Goal: Information Seeking & Learning: Learn about a topic

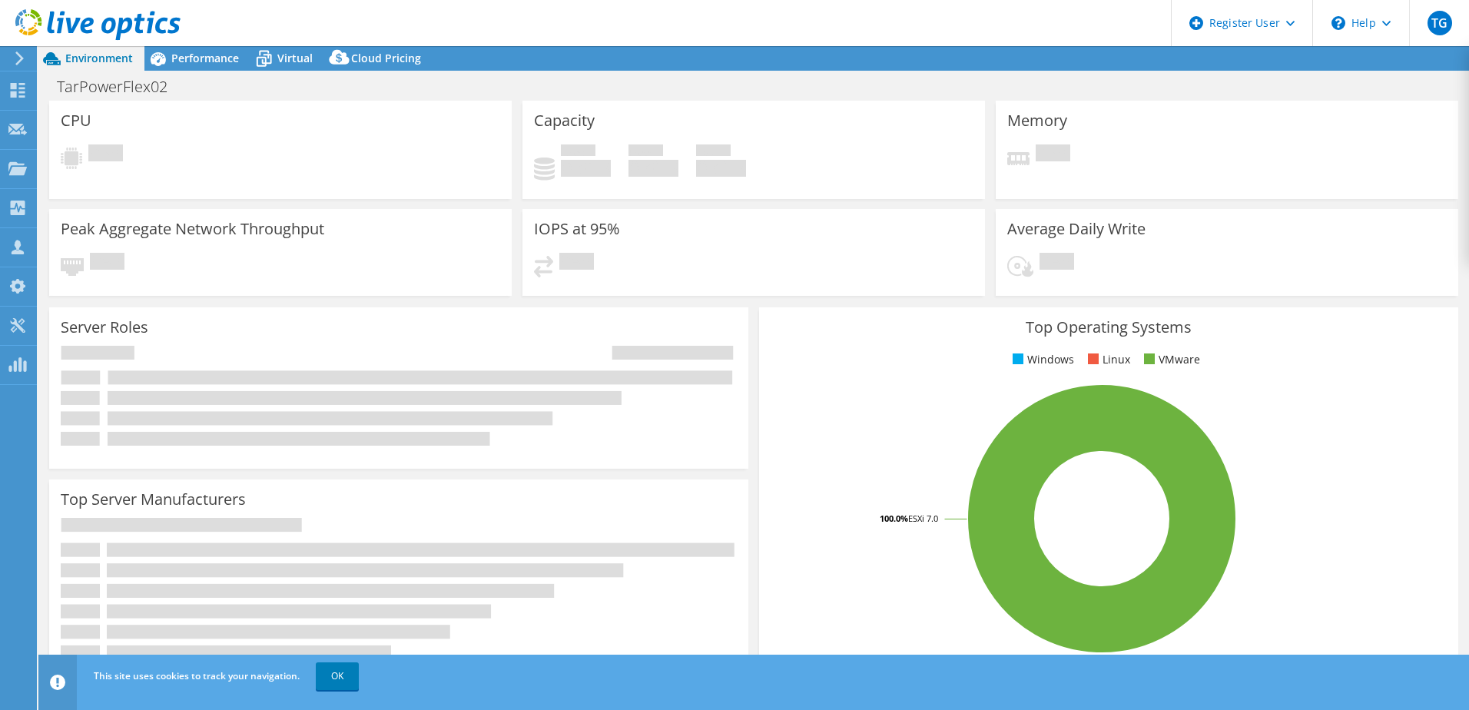
select select "USD"
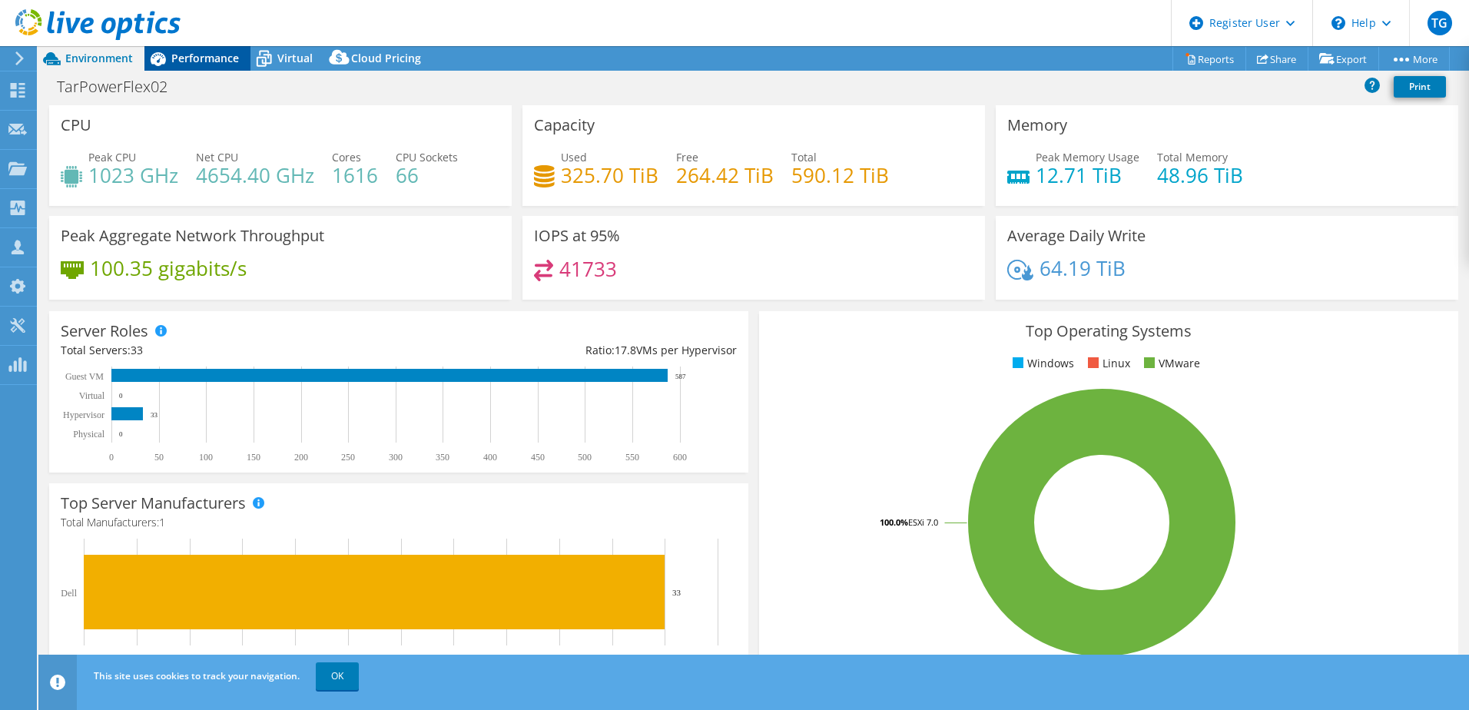
click at [190, 65] on div "Performance" at bounding box center [197, 58] width 106 height 25
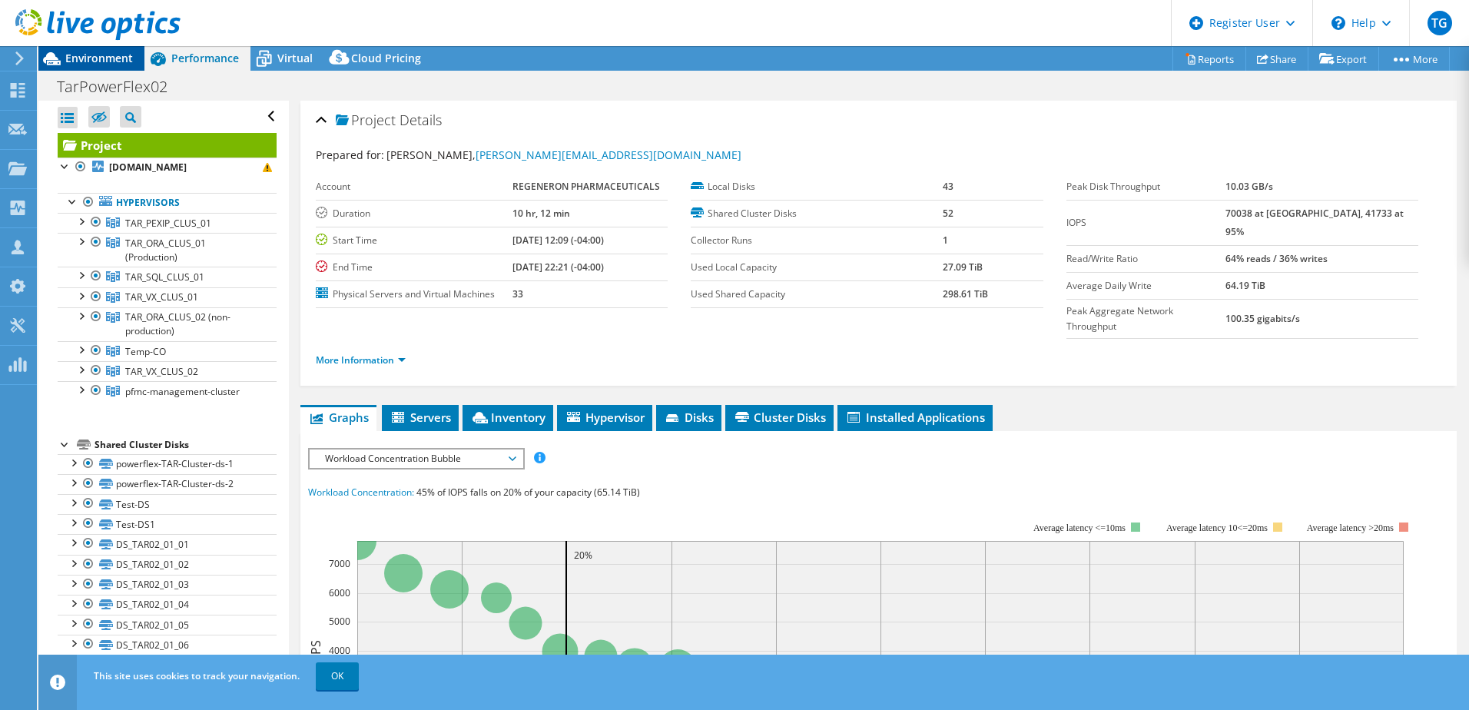
click at [111, 63] on span "Environment" at bounding box center [99, 58] width 68 height 15
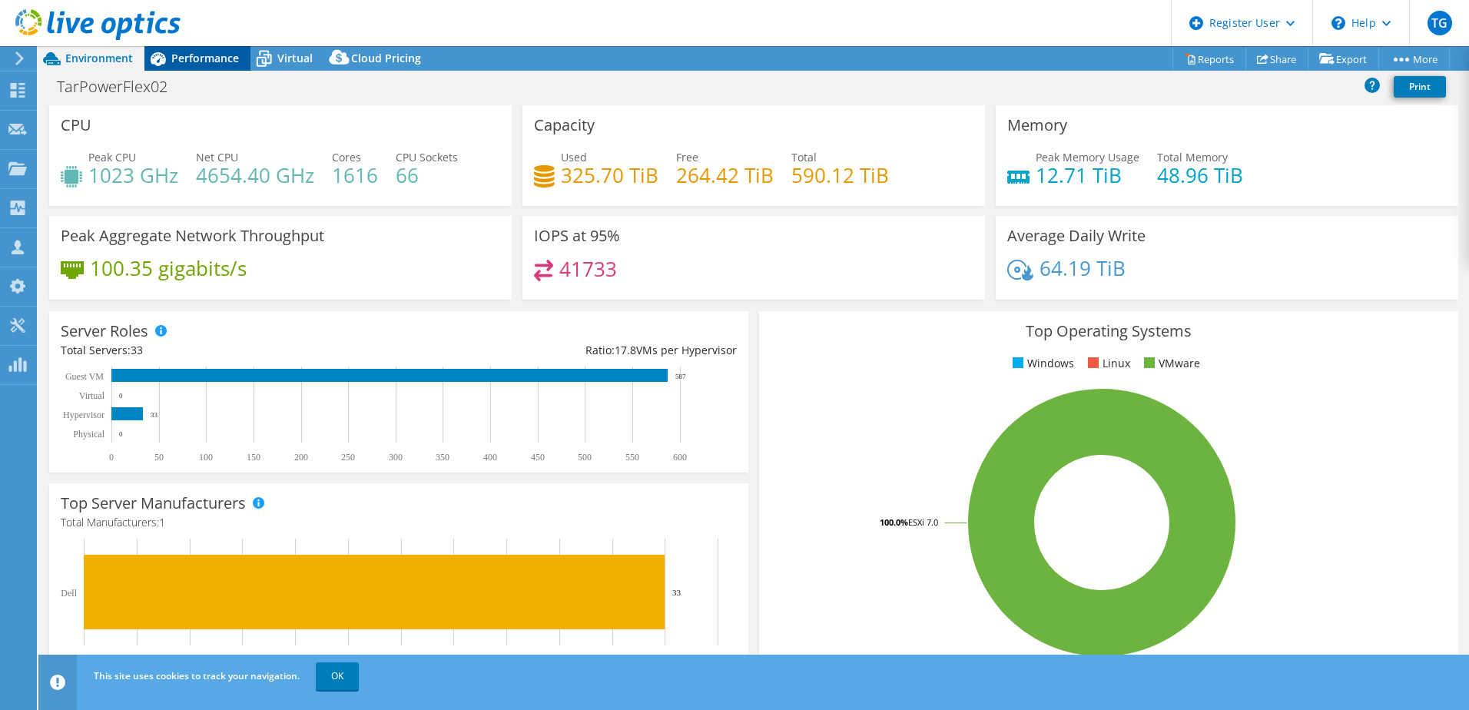
click at [212, 58] on span "Performance" at bounding box center [205, 58] width 68 height 15
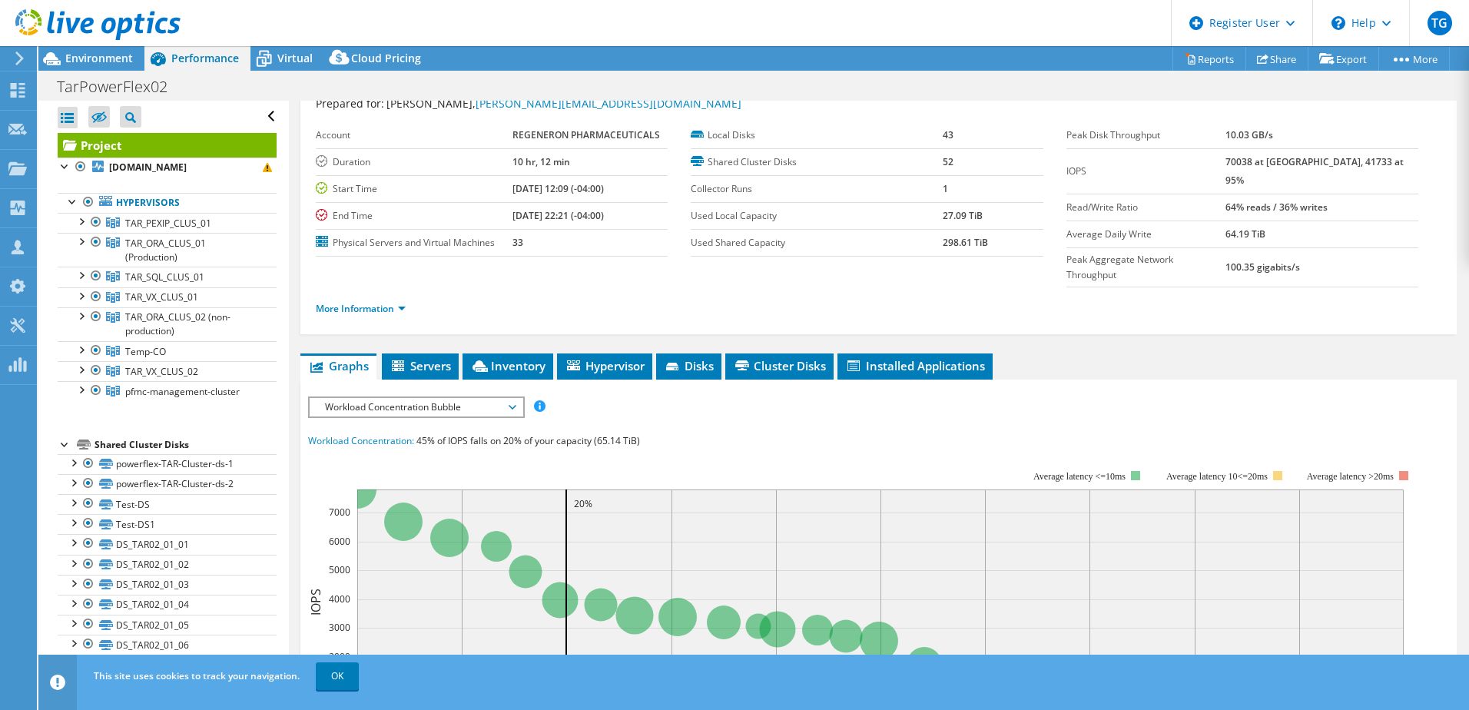
scroll to position [77, 0]
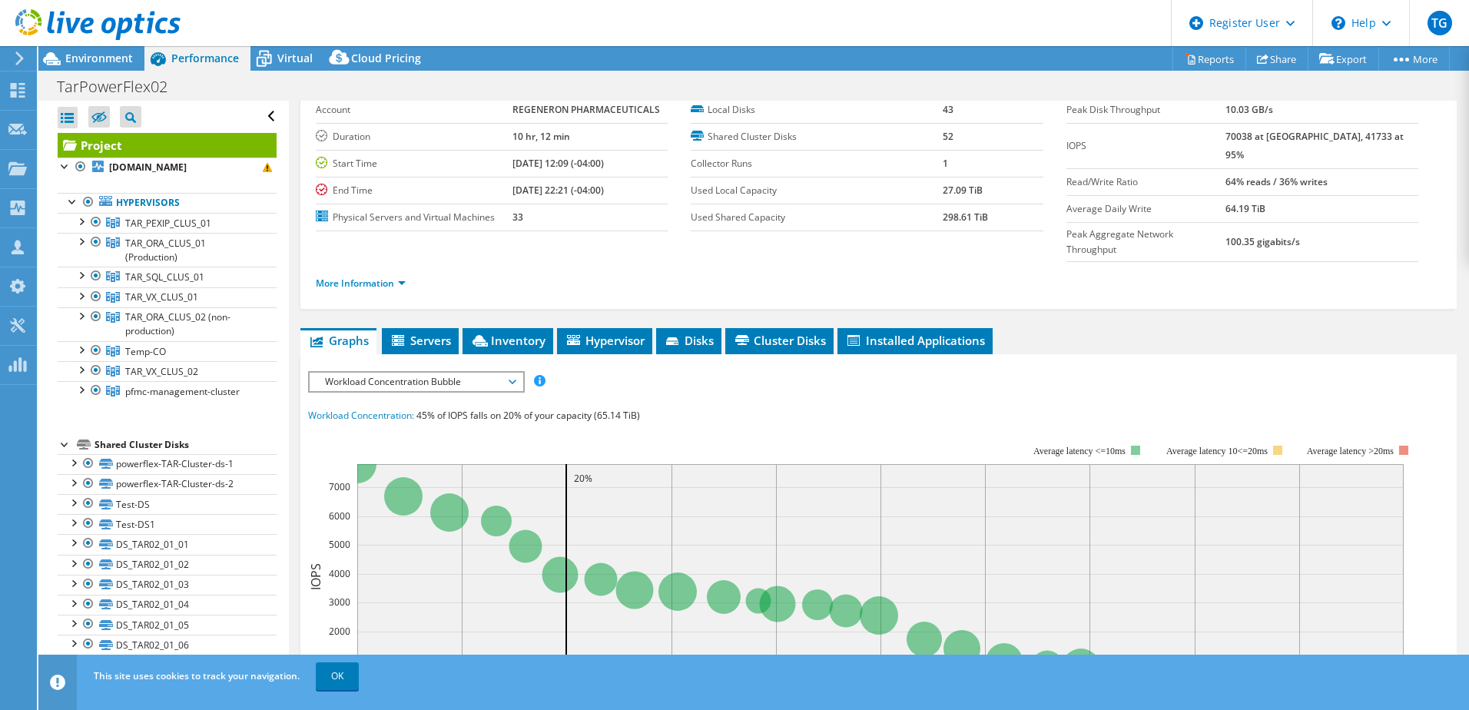
drag, startPoint x: 287, startPoint y: 52, endPoint x: 289, endPoint y: 86, distance: 33.9
click at [287, 52] on span "Virtual" at bounding box center [294, 58] width 35 height 15
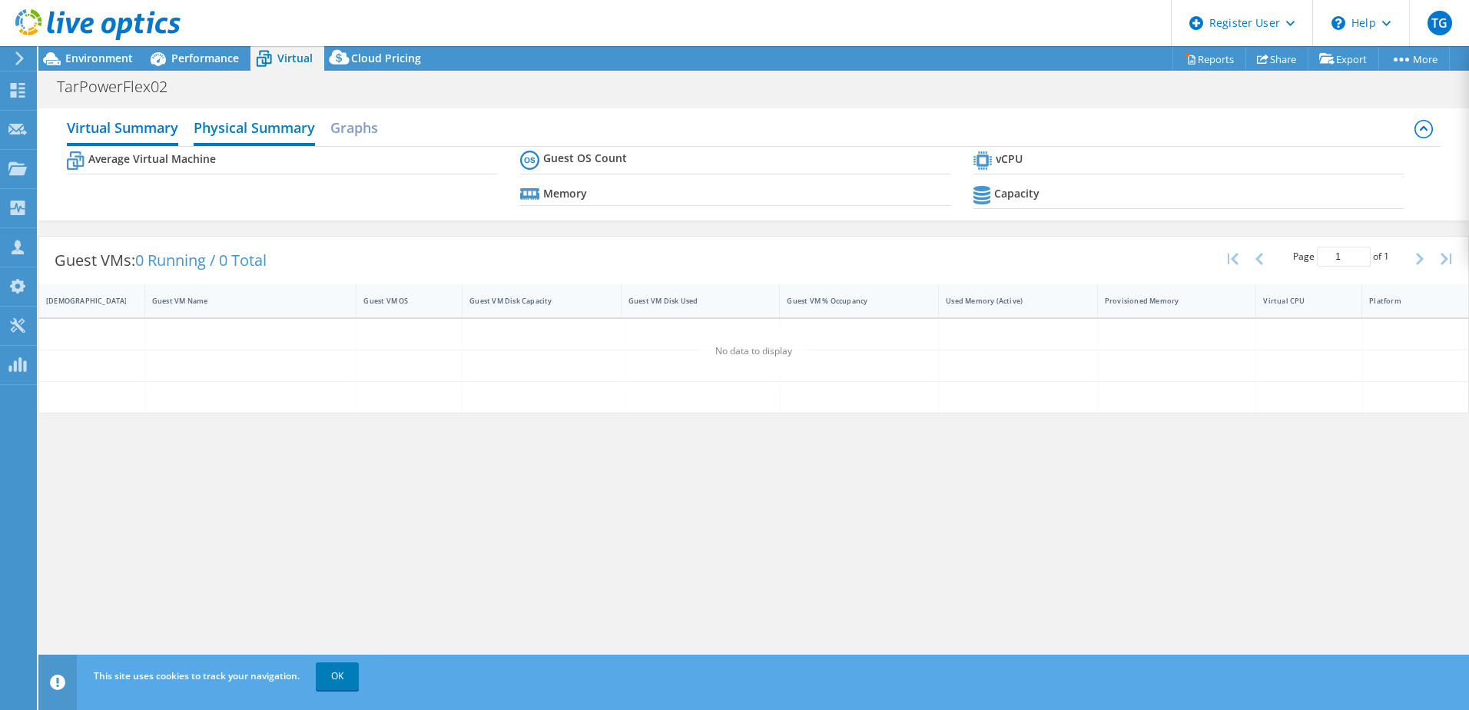
click at [250, 127] on h2 "Physical Summary" at bounding box center [254, 129] width 121 height 34
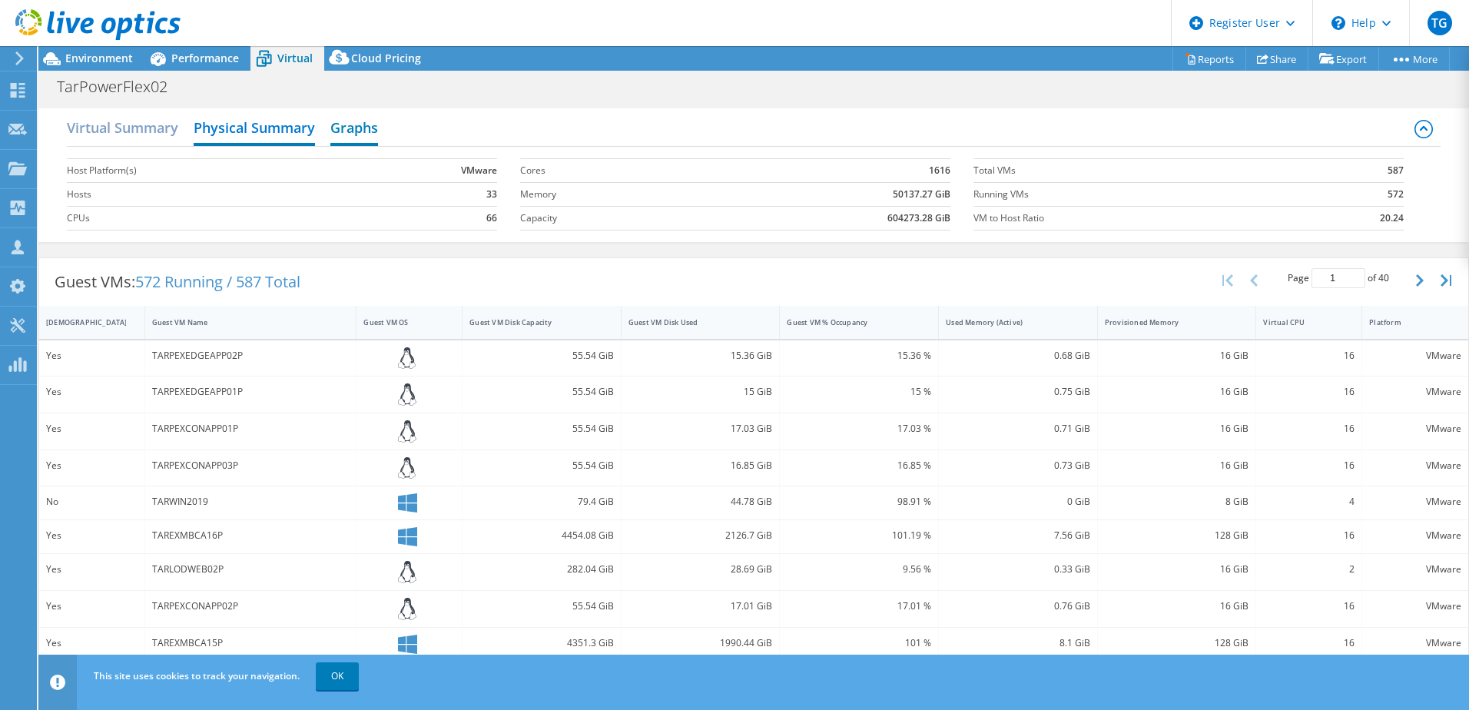
click at [353, 131] on h2 "Graphs" at bounding box center [354, 129] width 48 height 34
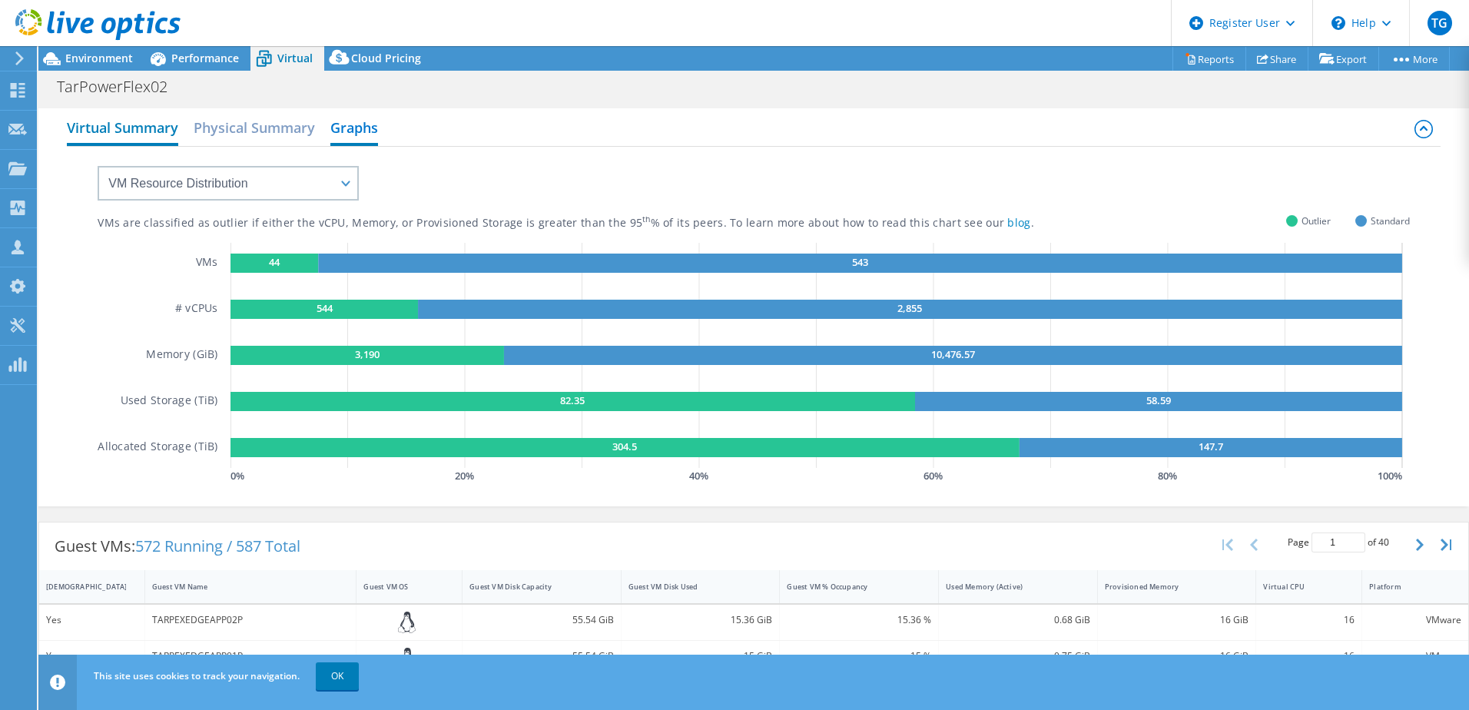
click at [126, 124] on h2 "Virtual Summary" at bounding box center [122, 129] width 111 height 34
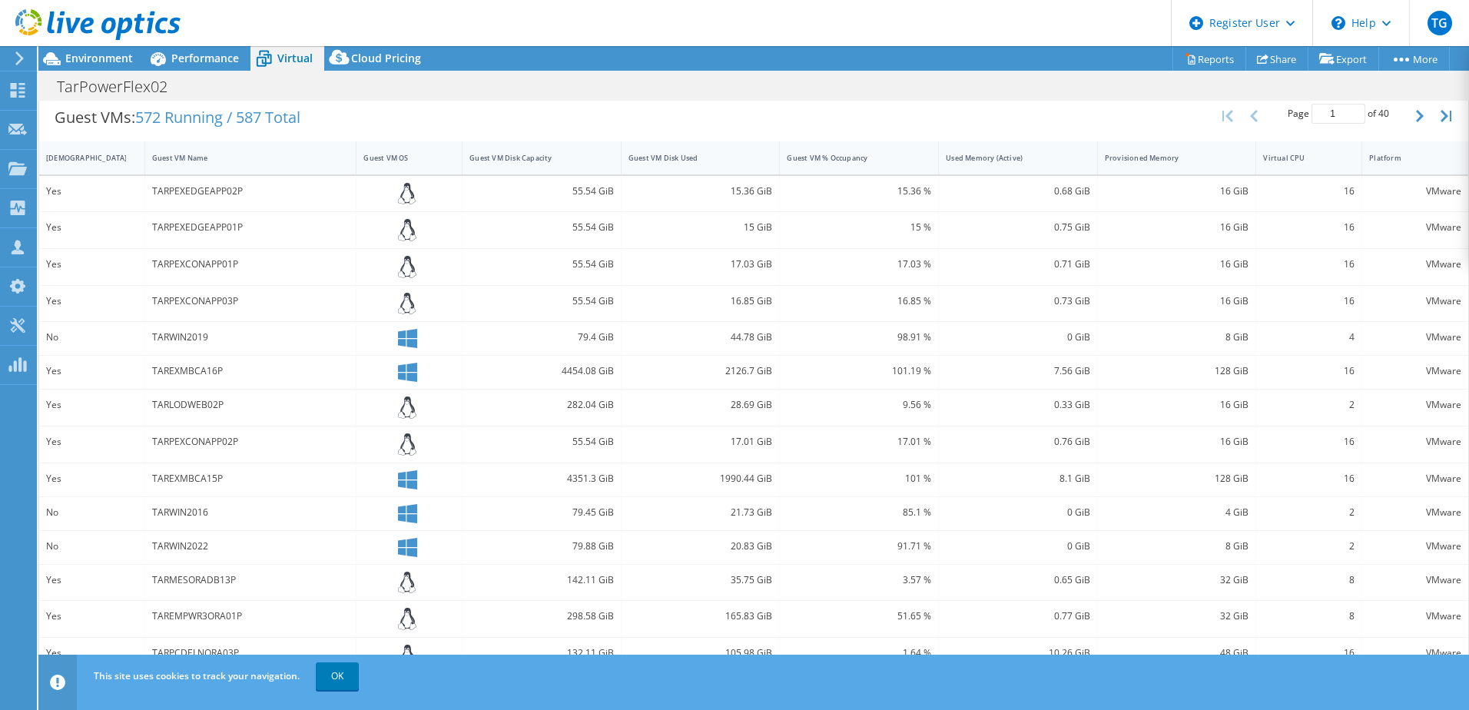
scroll to position [0, 0]
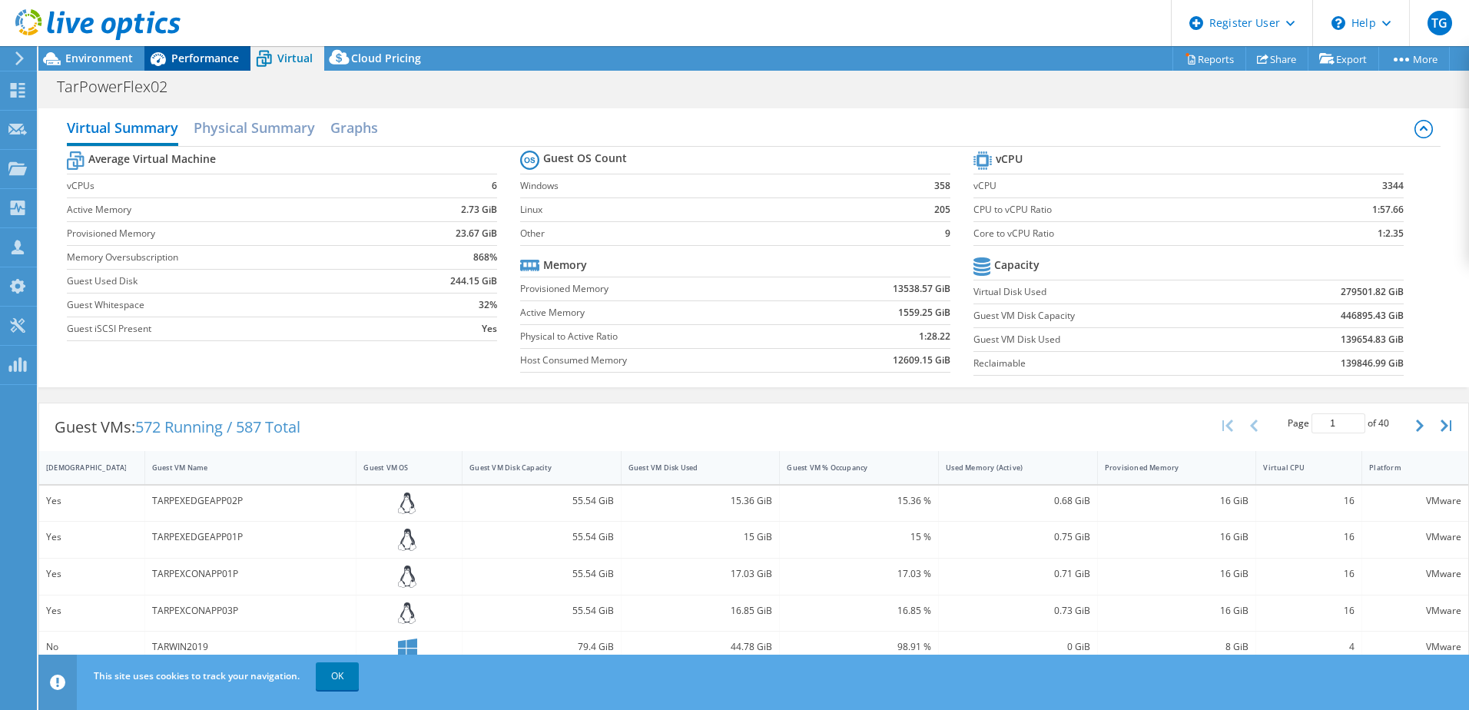
click at [194, 61] on span "Performance" at bounding box center [205, 58] width 68 height 15
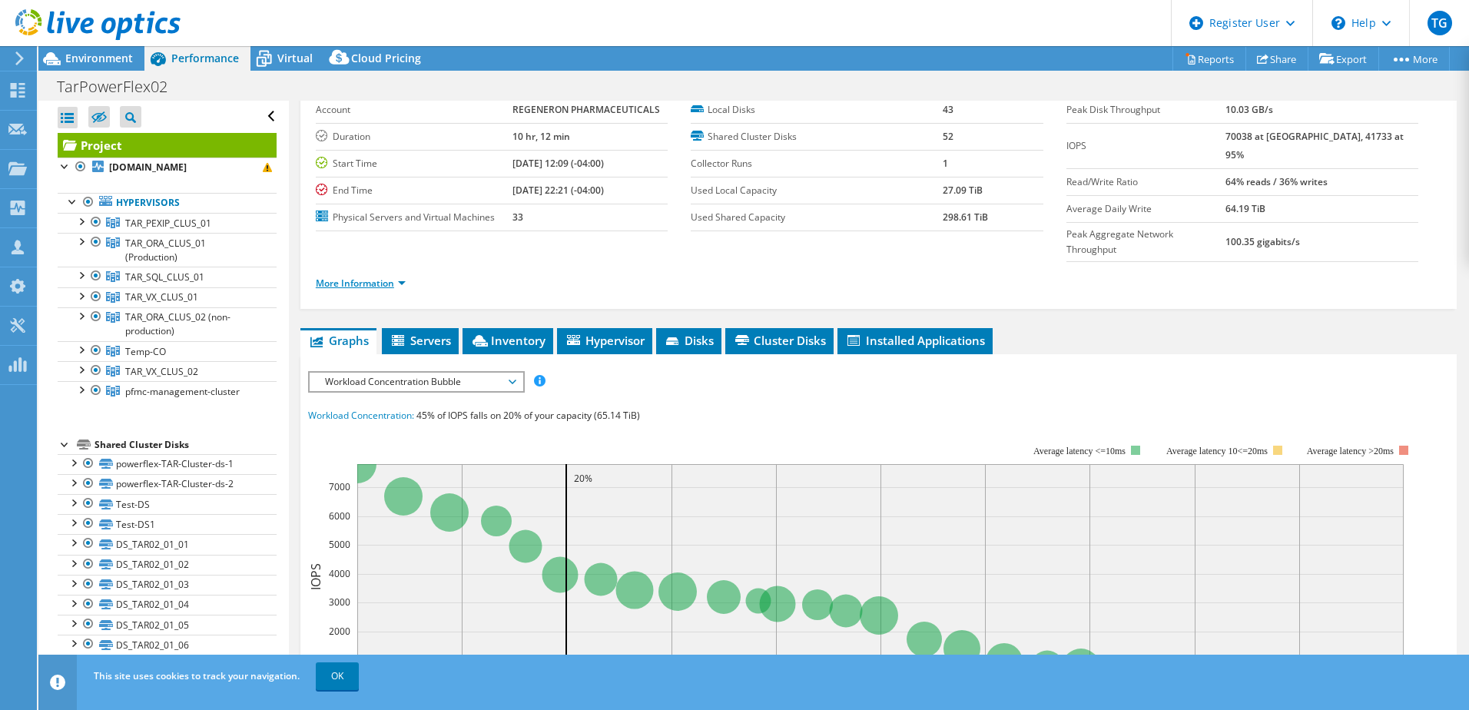
click at [373, 277] on link "More Information" at bounding box center [361, 283] width 90 height 13
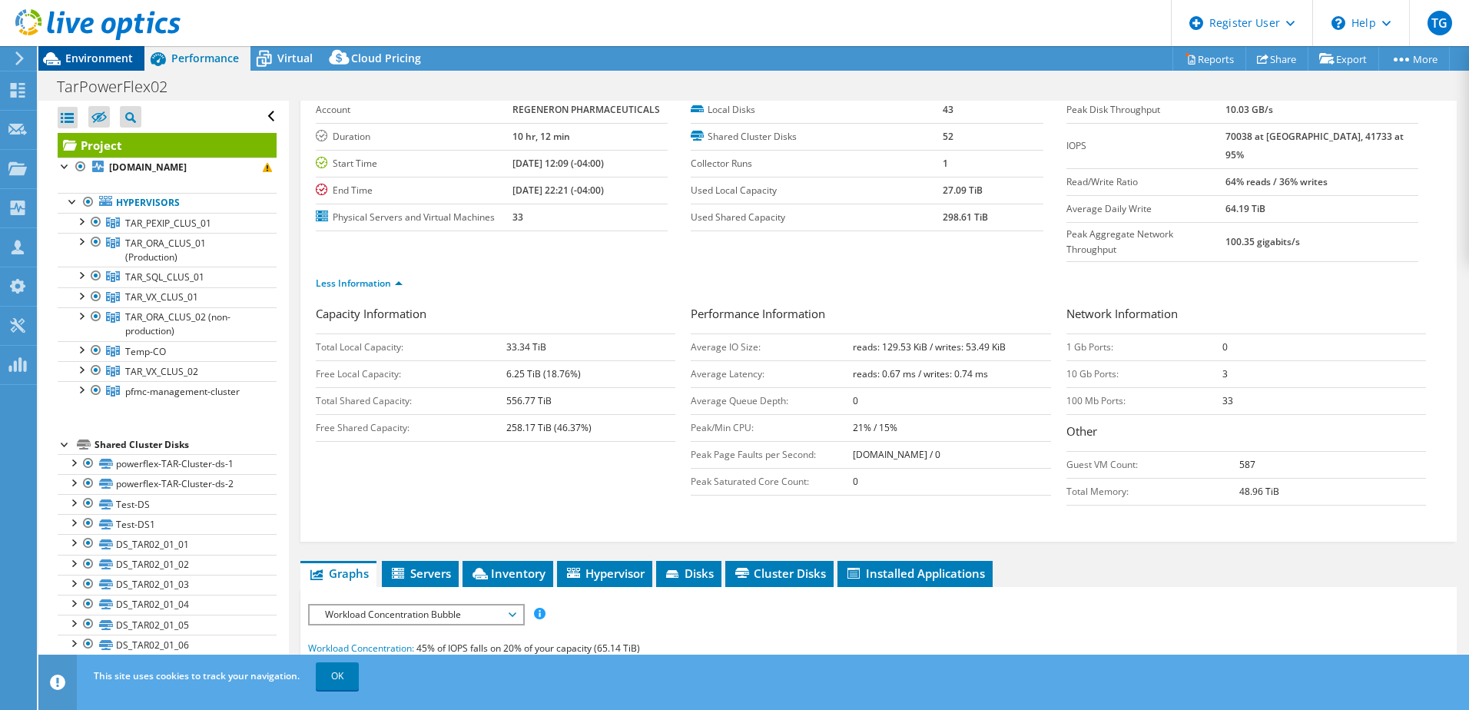
click at [112, 58] on span "Environment" at bounding box center [99, 58] width 68 height 15
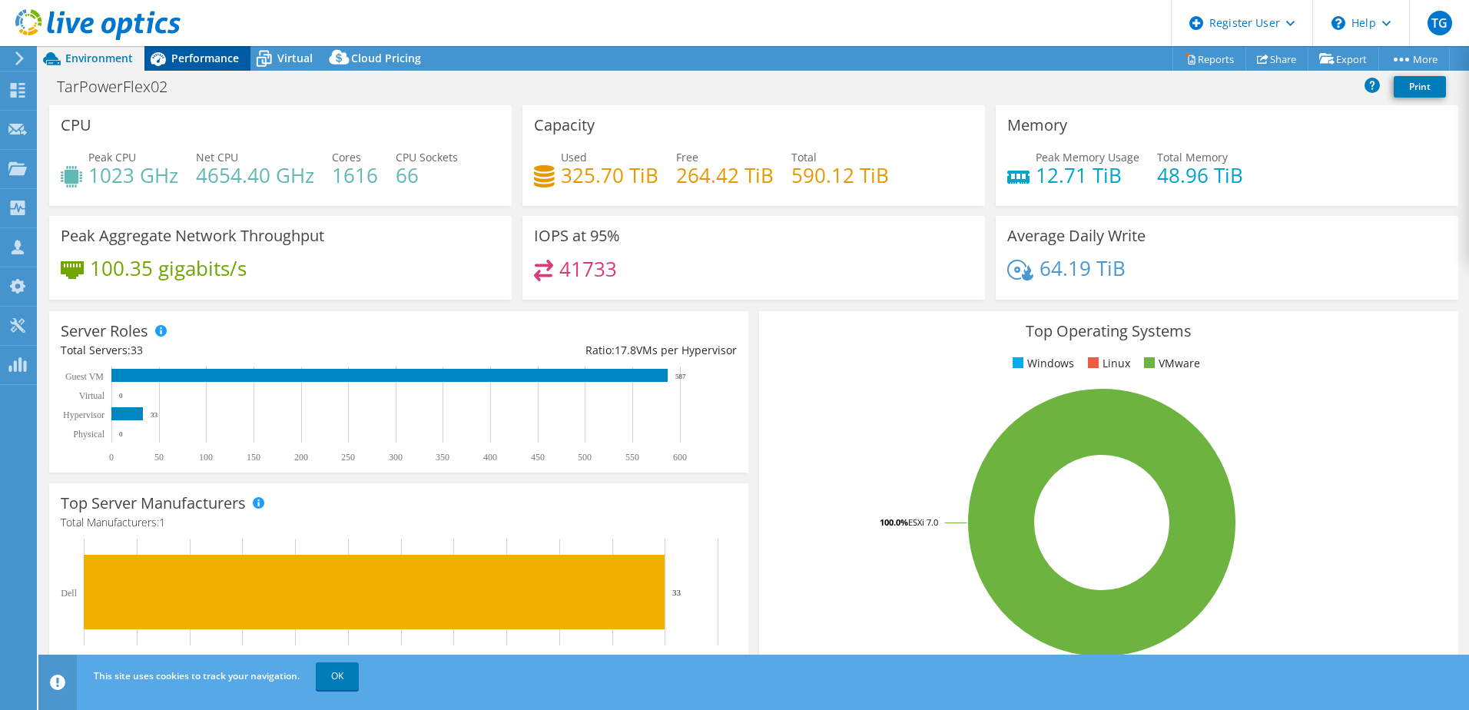
click at [191, 55] on span "Performance" at bounding box center [205, 58] width 68 height 15
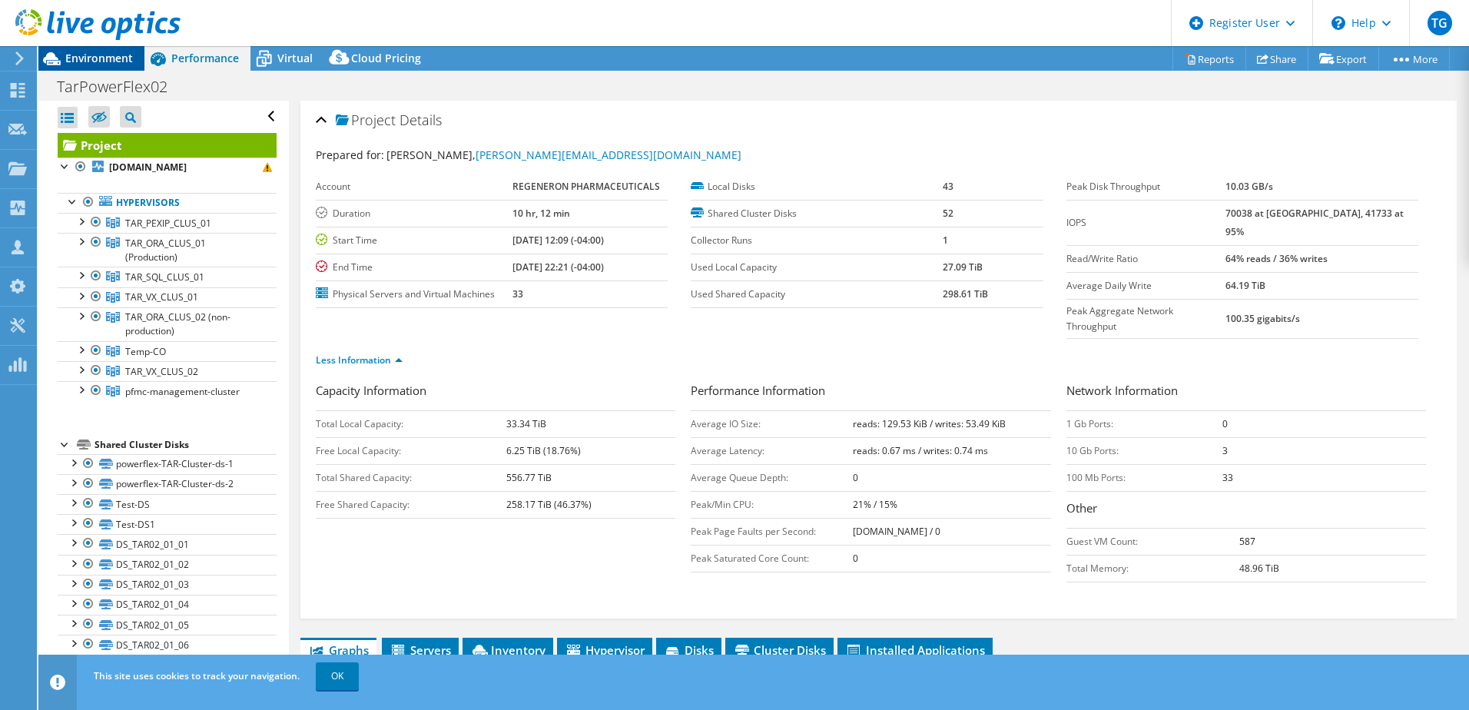
click at [88, 56] on span "Environment" at bounding box center [99, 58] width 68 height 15
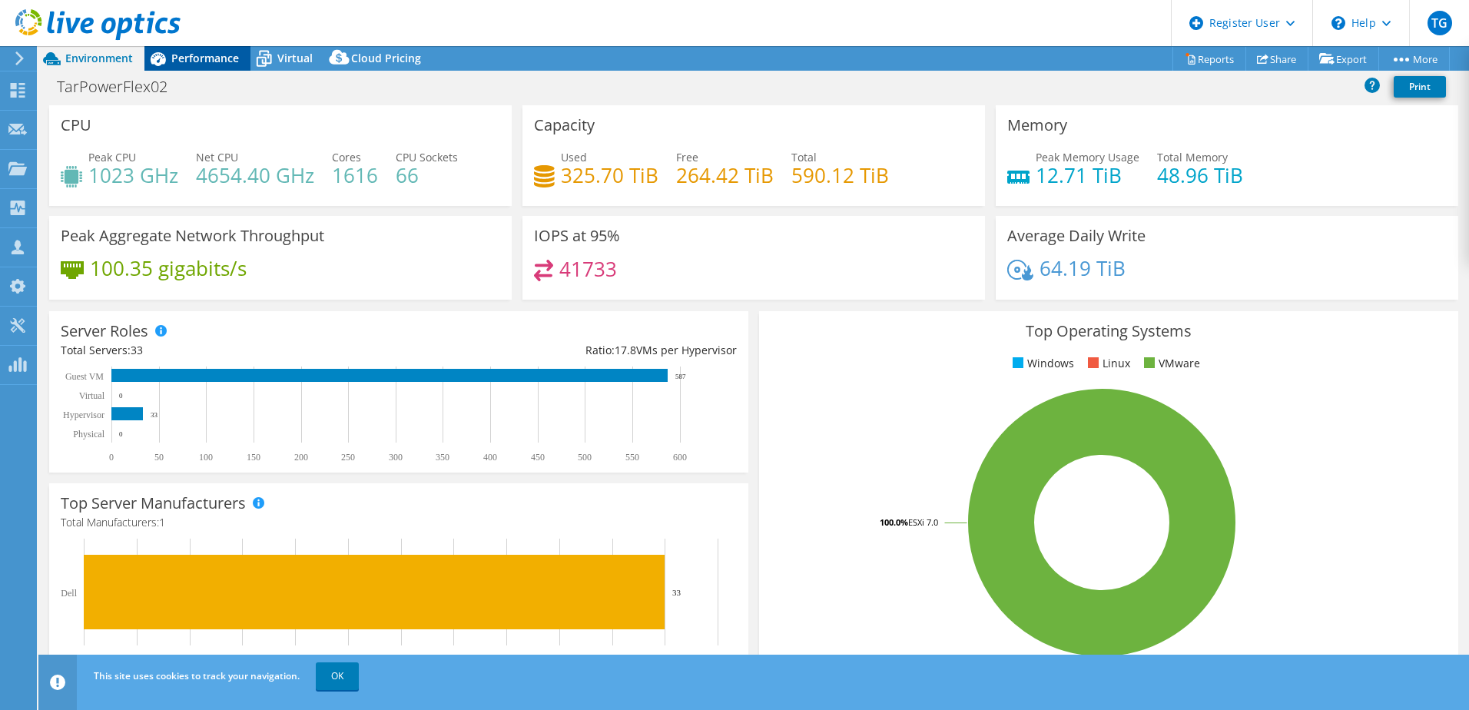
click at [233, 59] on span "Performance" at bounding box center [205, 58] width 68 height 15
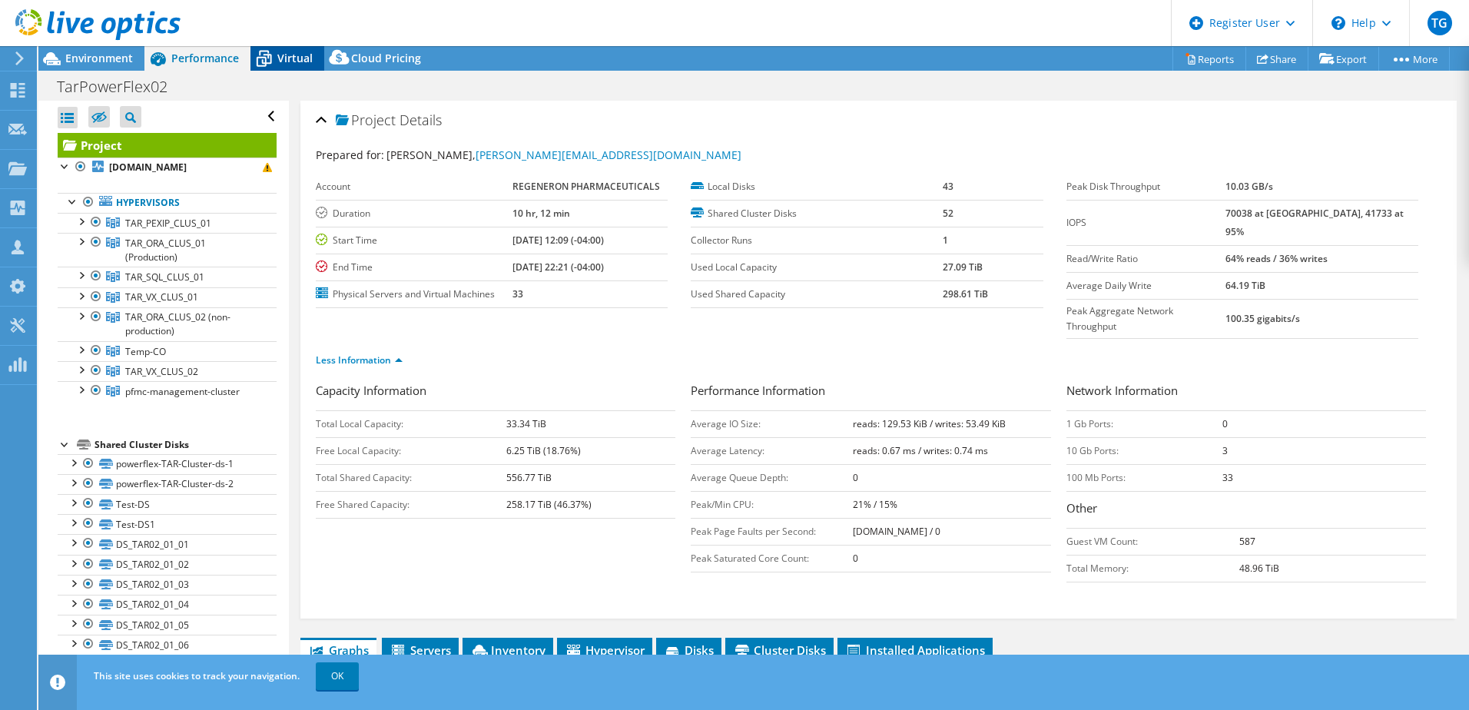
click at [283, 61] on span "Virtual" at bounding box center [294, 58] width 35 height 15
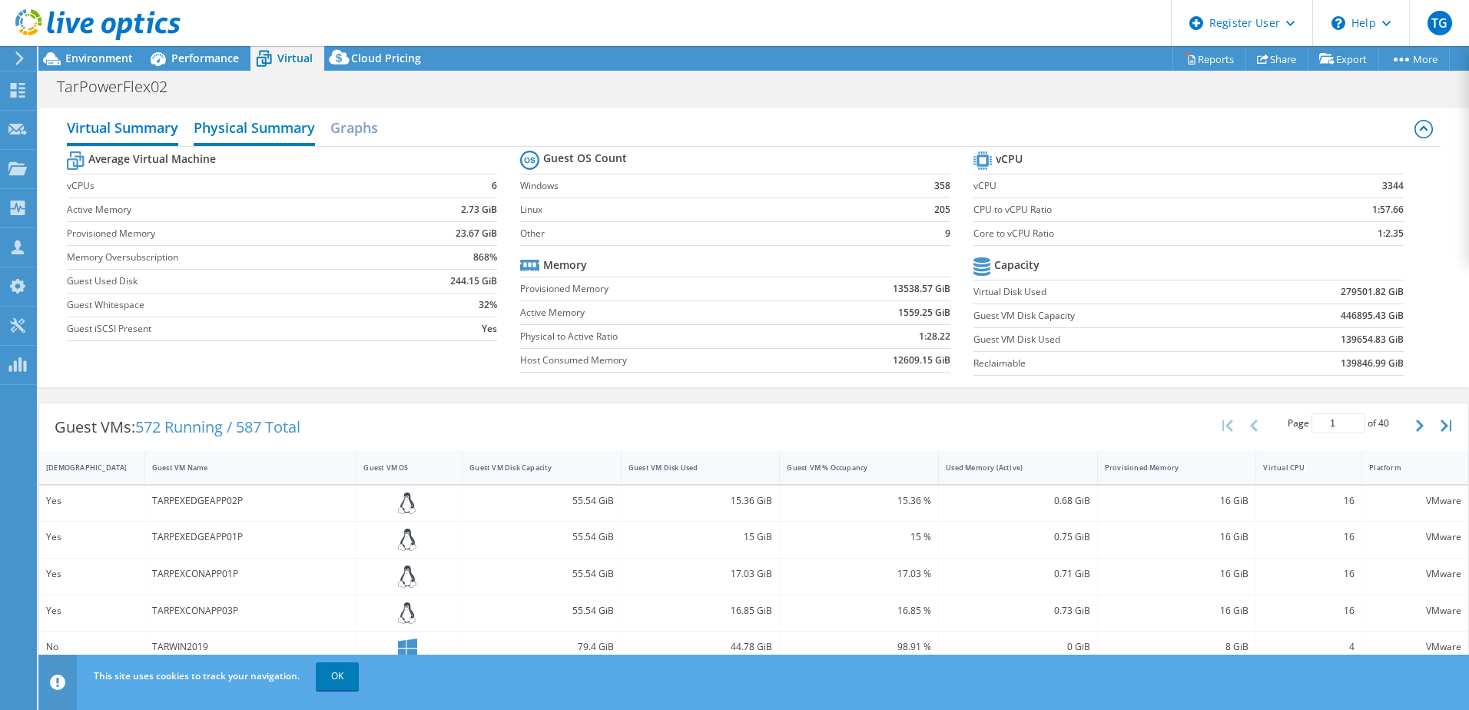
click at [257, 127] on h2 "Physical Summary" at bounding box center [254, 129] width 121 height 34
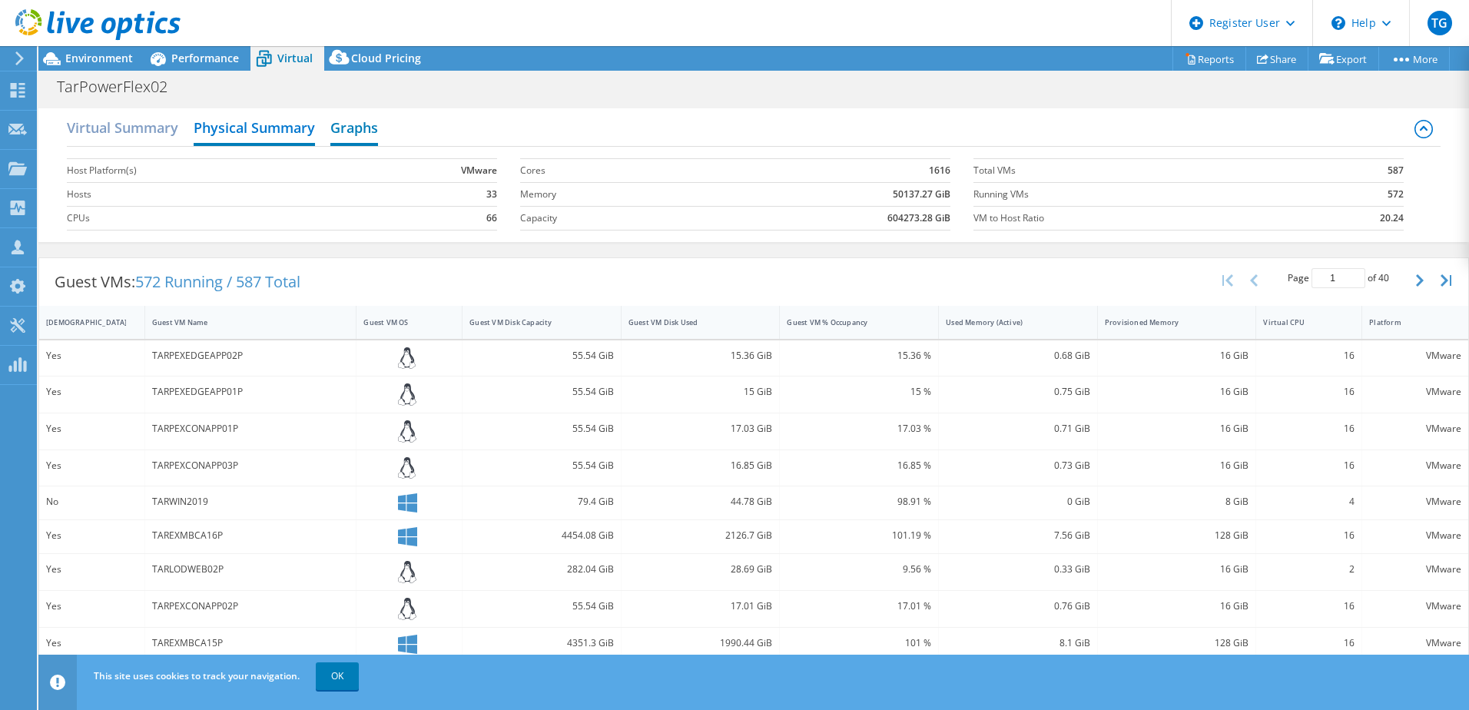
click at [358, 131] on h2 "Graphs" at bounding box center [354, 129] width 48 height 34
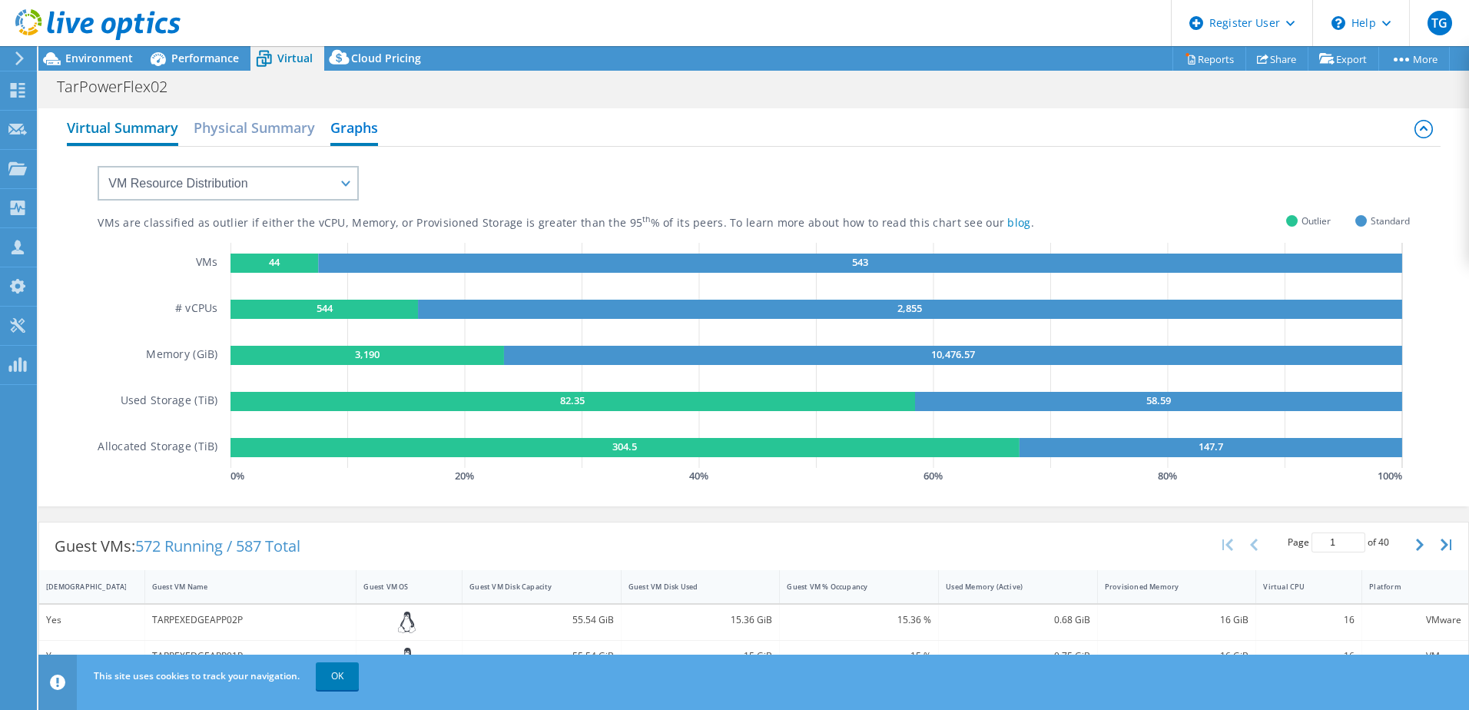
click at [129, 122] on h2 "Virtual Summary" at bounding box center [122, 129] width 111 height 34
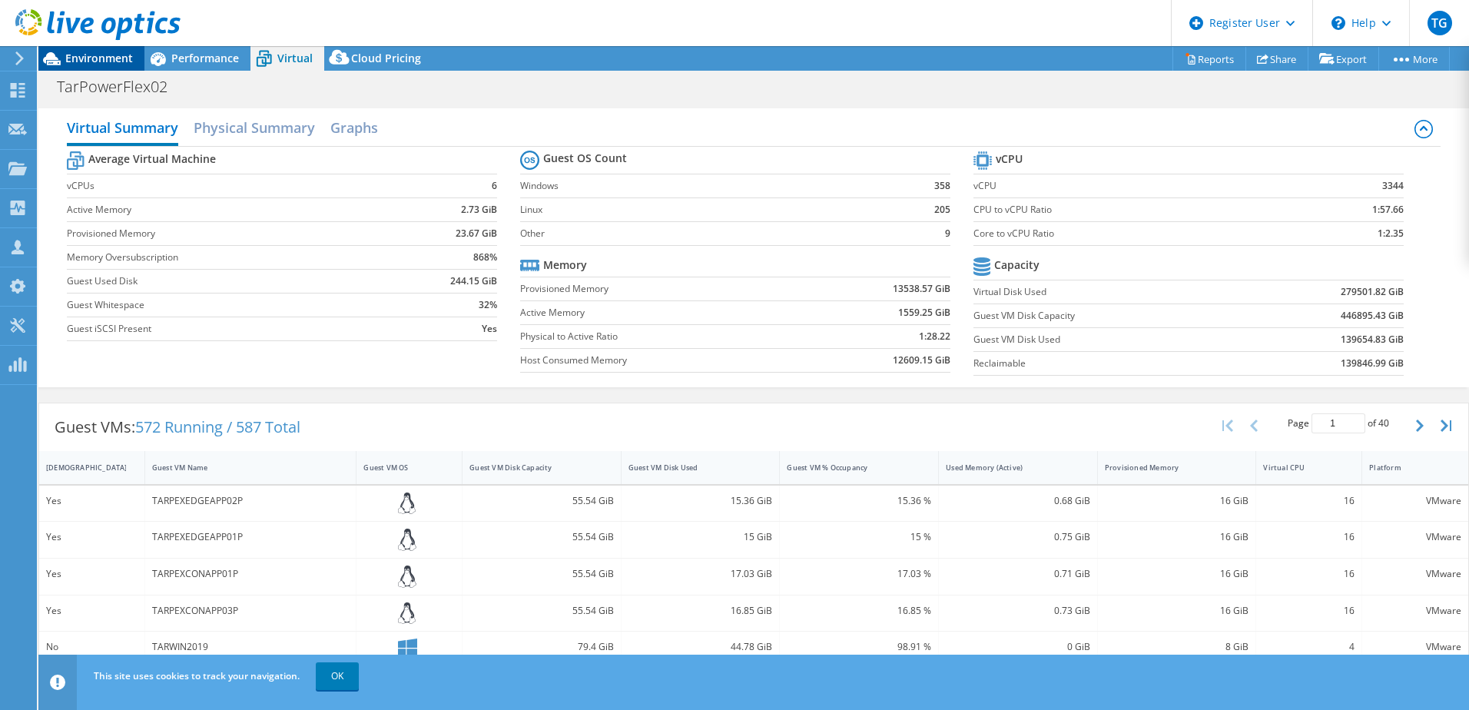
drag, startPoint x: 107, startPoint y: 60, endPoint x: 131, endPoint y: 70, distance: 25.8
click at [107, 58] on span "Environment" at bounding box center [99, 58] width 68 height 15
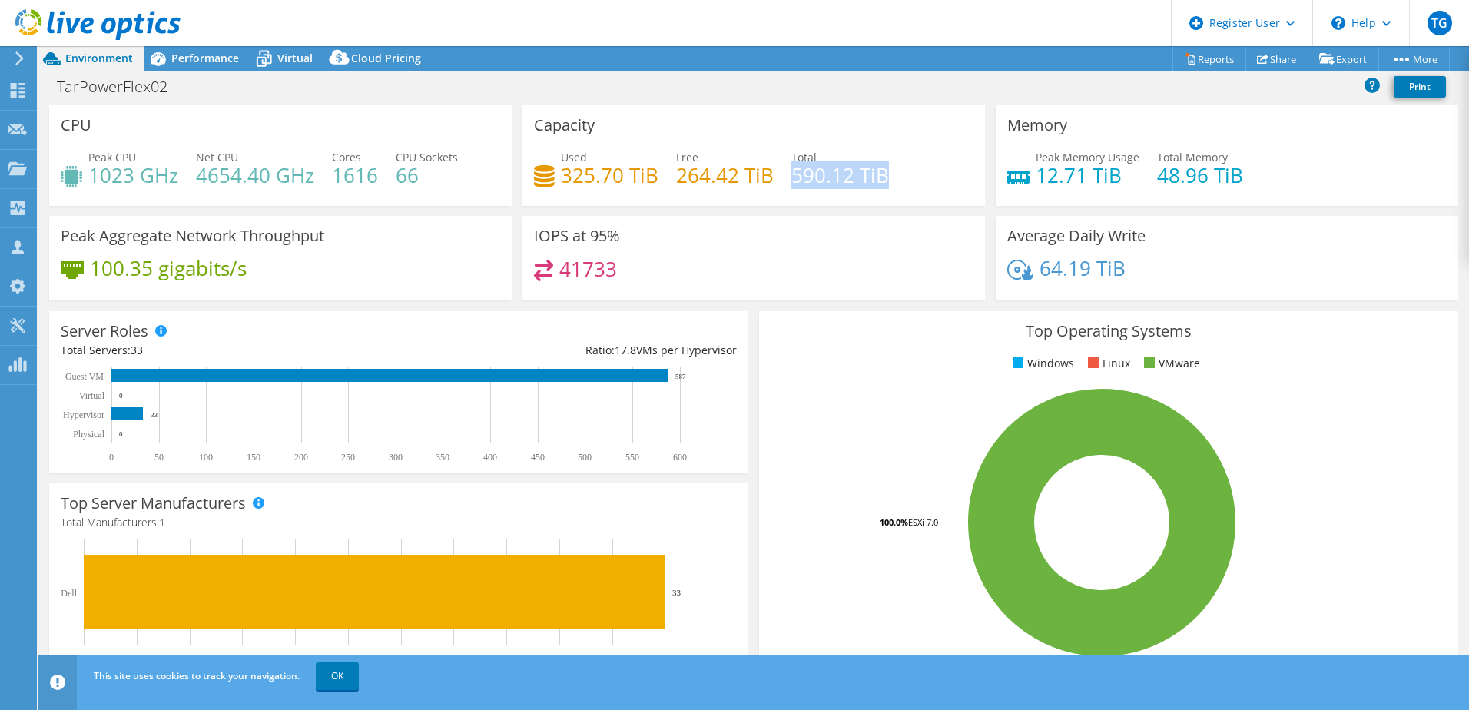
drag, startPoint x: 785, startPoint y: 174, endPoint x: 872, endPoint y: 194, distance: 88.9
click at [872, 194] on div "Used 325.70 TiB Free 264.42 TiB Total 590.12 TiB" at bounding box center [753, 174] width 439 height 50
click at [177, 61] on span "Performance" at bounding box center [205, 58] width 68 height 15
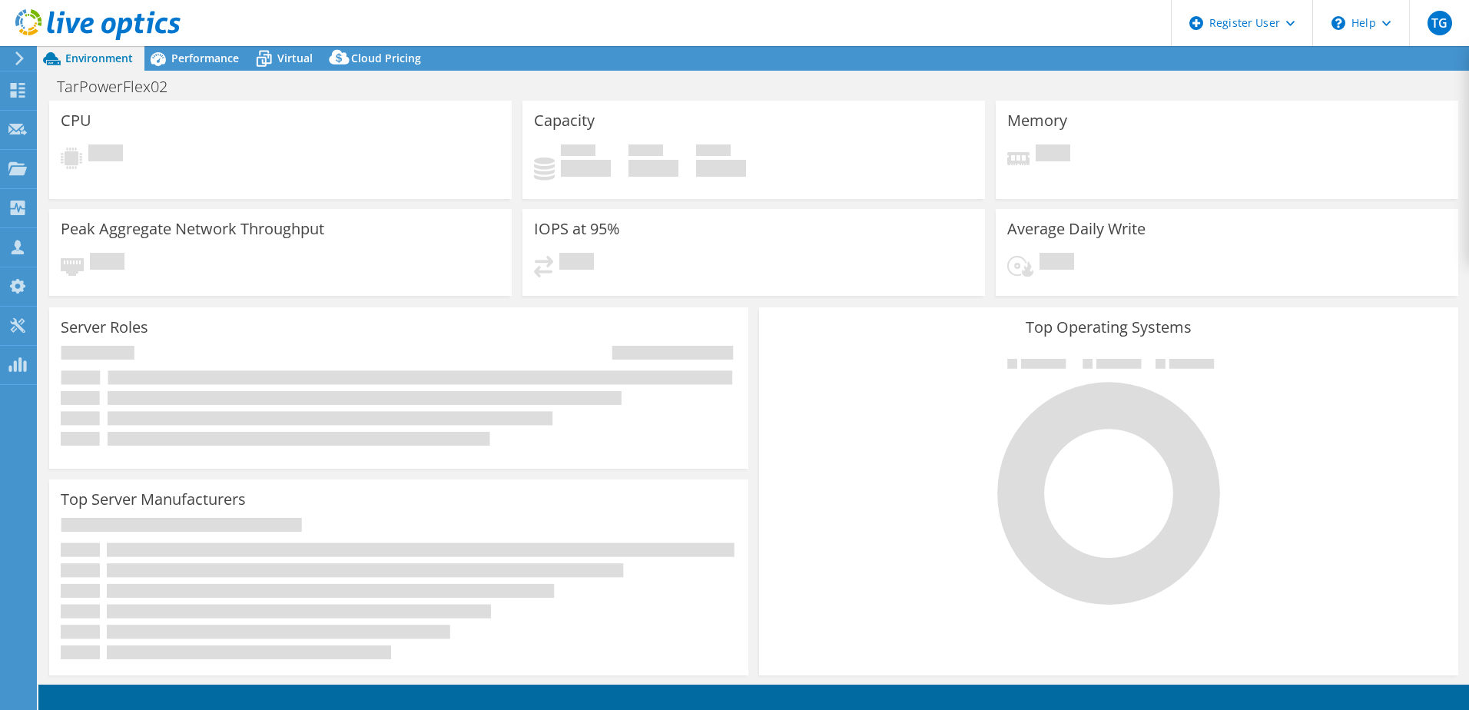
select select "USD"
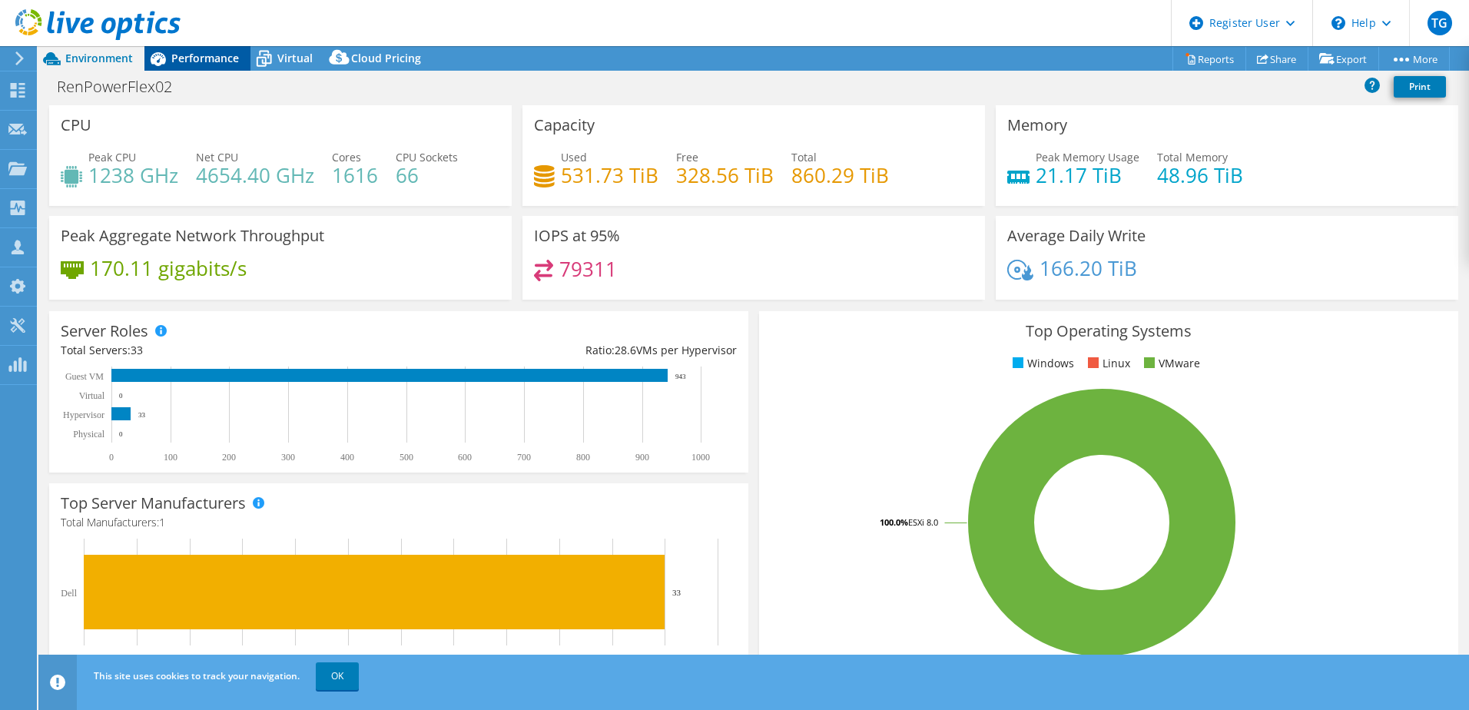
click at [174, 63] on span "Performance" at bounding box center [205, 58] width 68 height 15
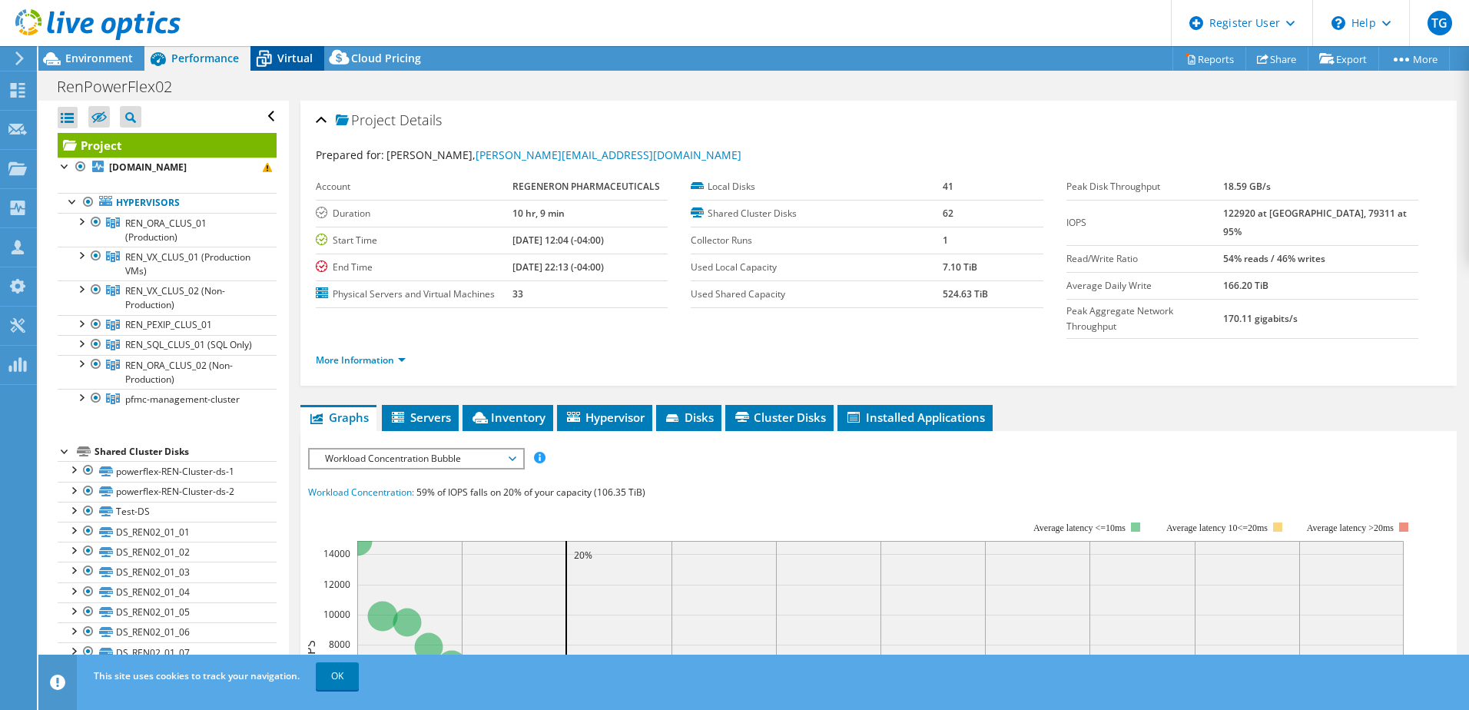
click at [289, 59] on span "Virtual" at bounding box center [294, 58] width 35 height 15
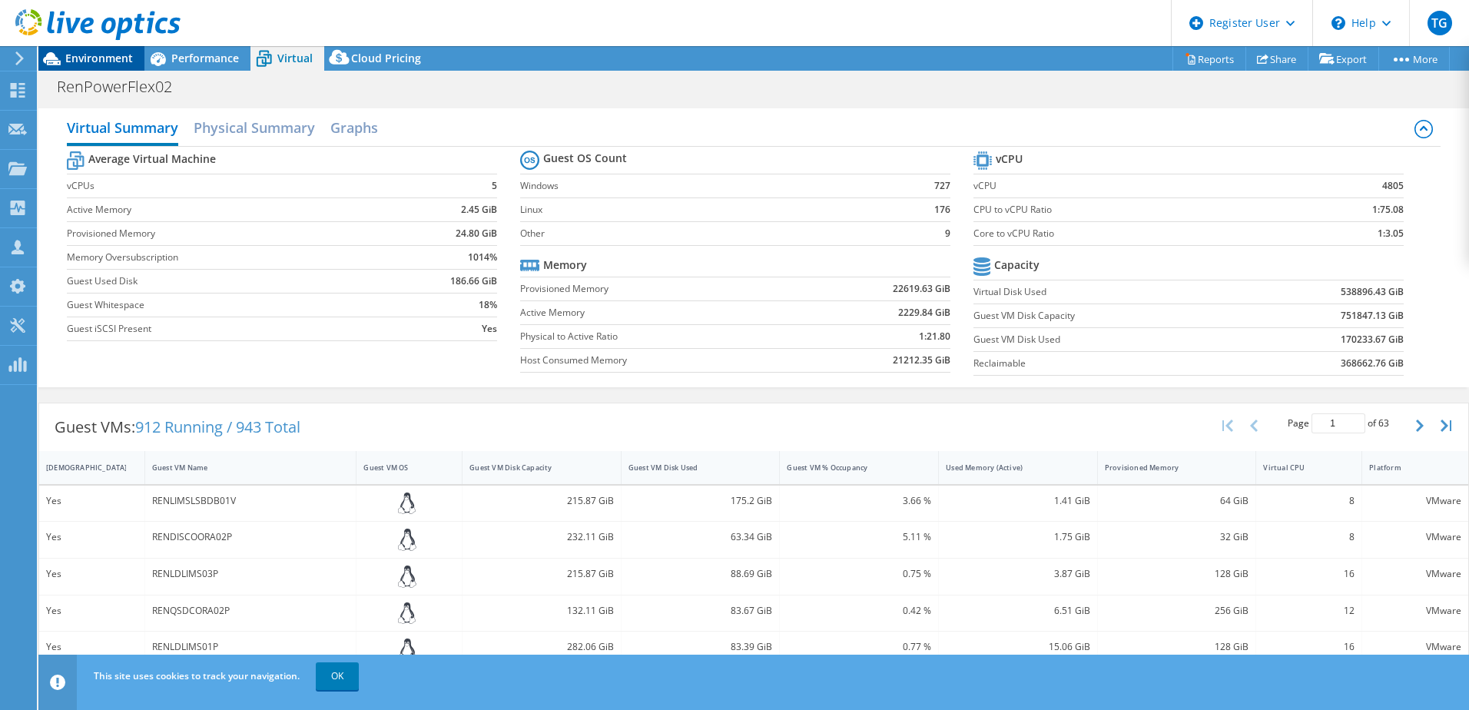
click at [124, 54] on span "Environment" at bounding box center [99, 58] width 68 height 15
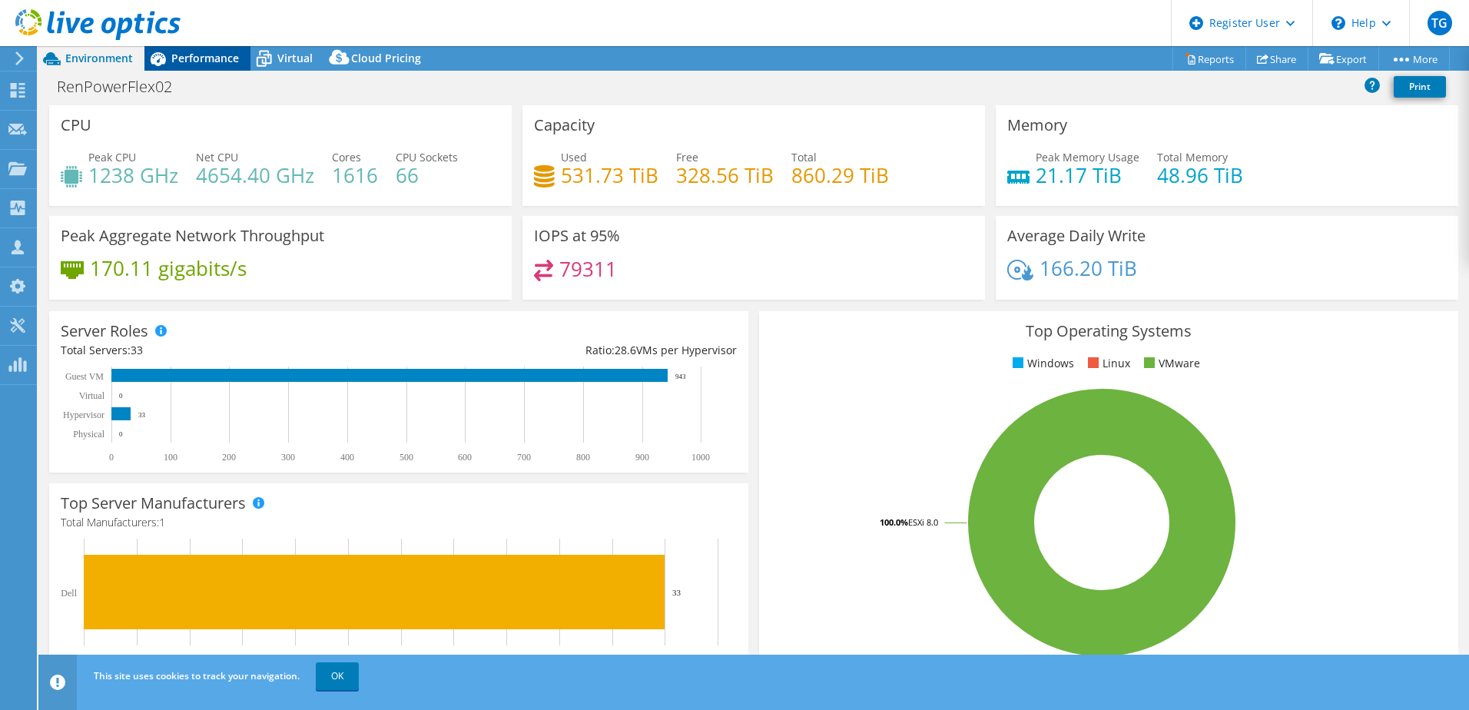
click at [212, 50] on div "Performance" at bounding box center [197, 58] width 106 height 25
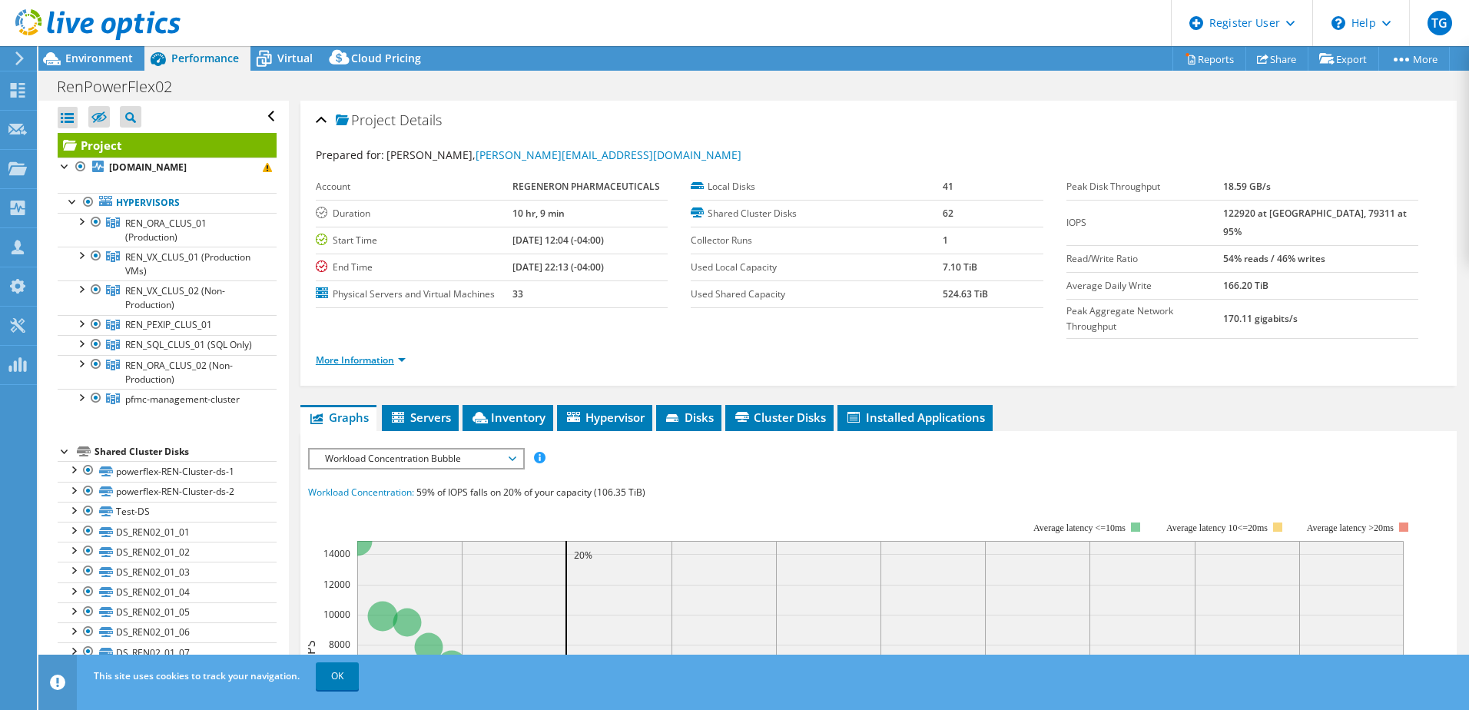
click at [398, 353] on link "More Information" at bounding box center [361, 359] width 90 height 13
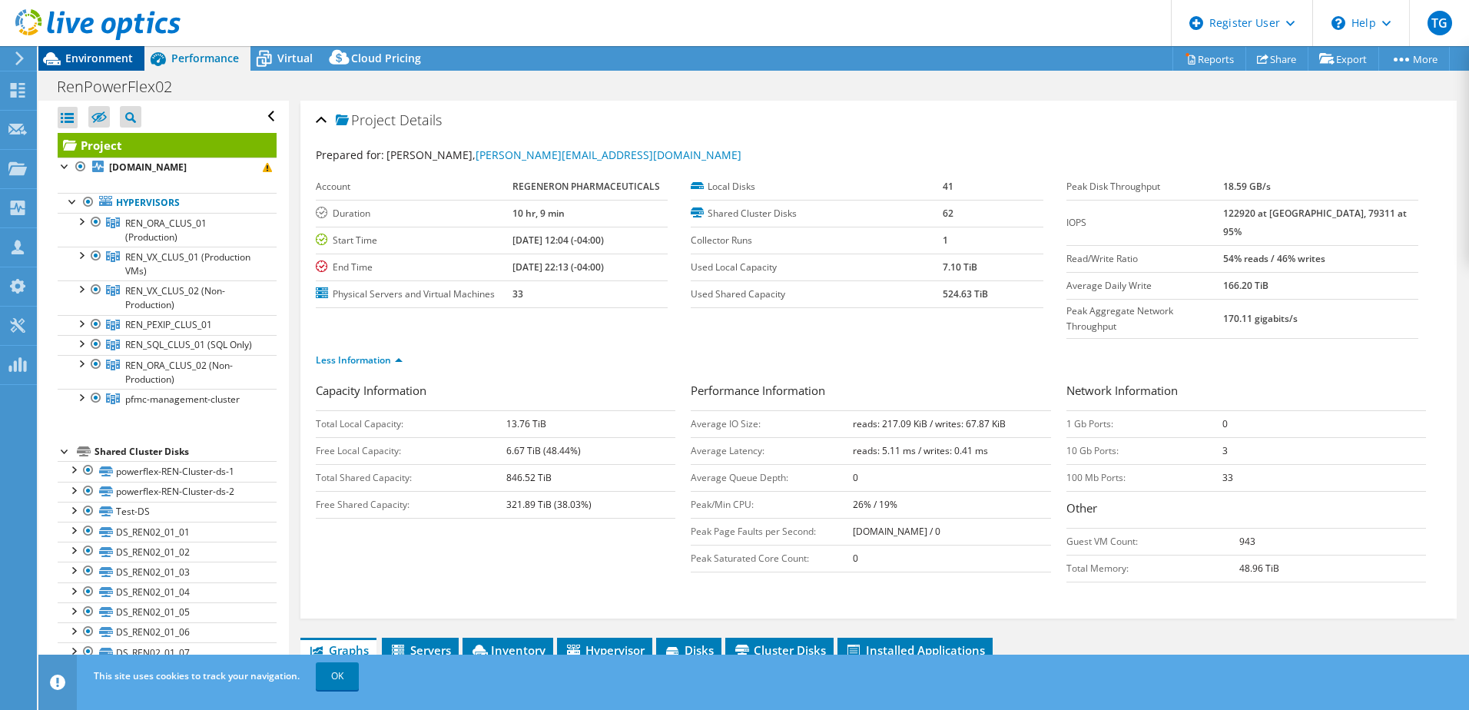
click at [98, 54] on span "Environment" at bounding box center [99, 58] width 68 height 15
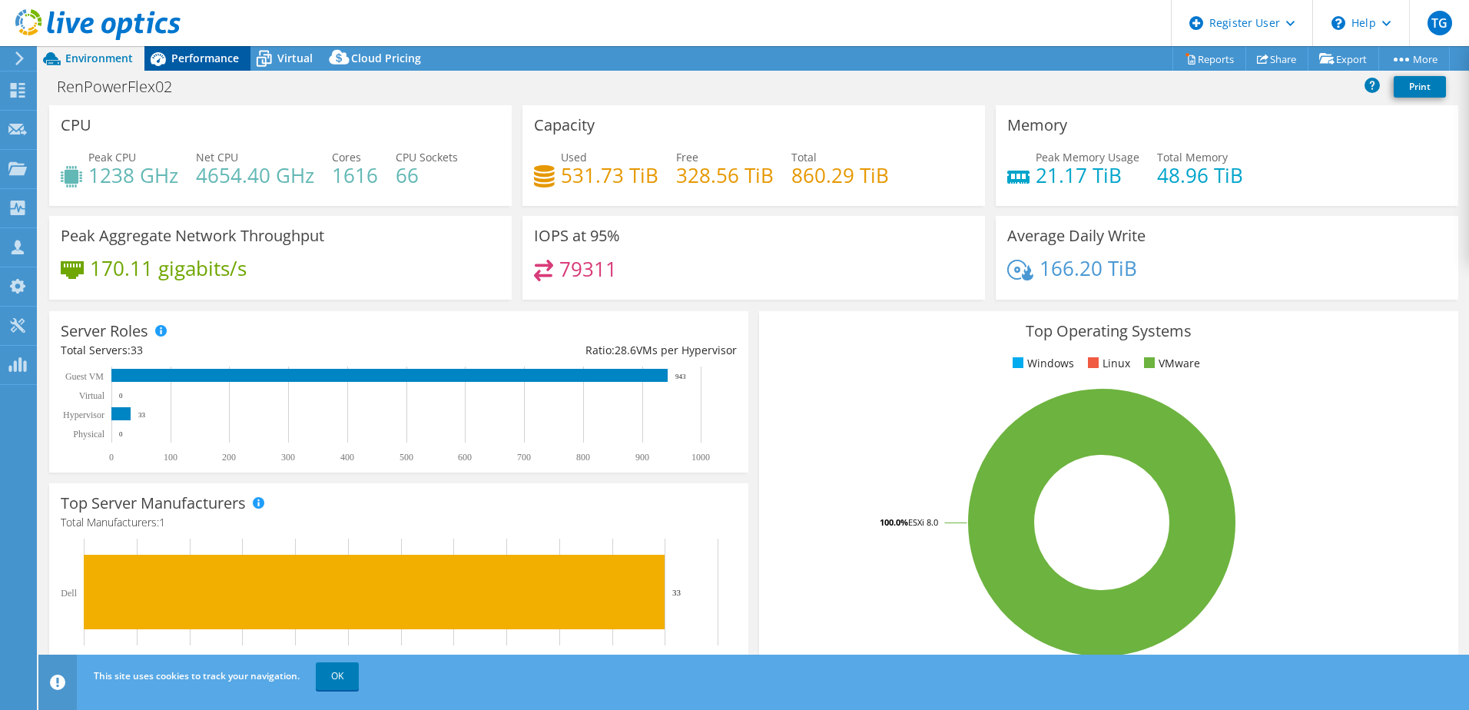
click at [207, 58] on span "Performance" at bounding box center [205, 58] width 68 height 15
